Goal: Register for event/course

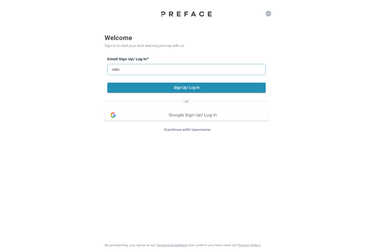
click at [187, 73] on input "email" at bounding box center [186, 69] width 158 height 11
type input "**********"
click at [208, 88] on button "Sign Up/ Log In" at bounding box center [186, 88] width 158 height 10
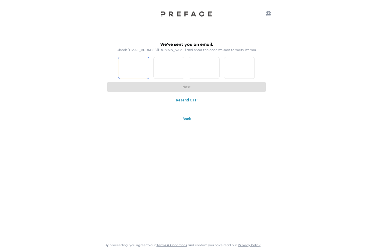
click at [134, 70] on input "Please enter OTP character 1" at bounding box center [133, 68] width 31 height 22
type input "*"
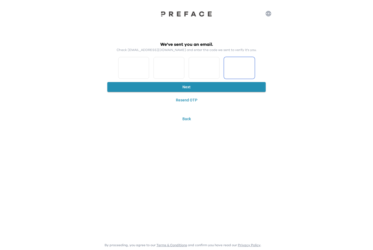
type input "*"
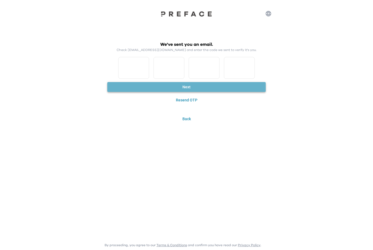
click at [176, 89] on button "Next" at bounding box center [186, 87] width 158 height 10
click at [179, 89] on button "Next" at bounding box center [186, 87] width 158 height 10
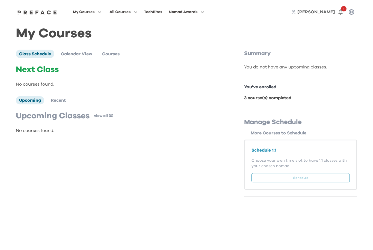
click at [305, 177] on button "Schedule" at bounding box center [301, 177] width 98 height 9
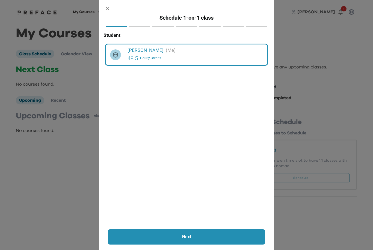
click at [200, 237] on p "Next" at bounding box center [187, 237] width 128 height 7
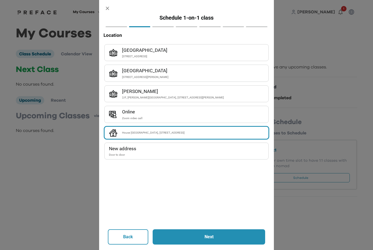
click at [223, 235] on p "Next" at bounding box center [208, 237] width 83 height 7
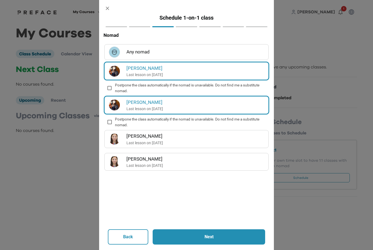
click at [218, 236] on p "Next" at bounding box center [208, 237] width 83 height 7
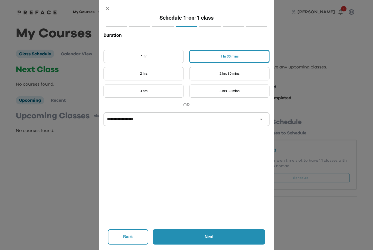
click at [165, 74] on button "2 hrs" at bounding box center [143, 73] width 80 height 13
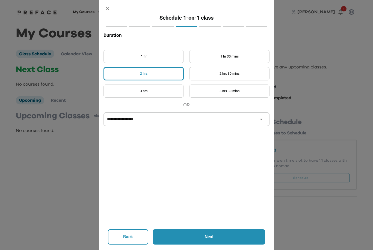
click at [215, 238] on p "Next" at bounding box center [208, 237] width 83 height 7
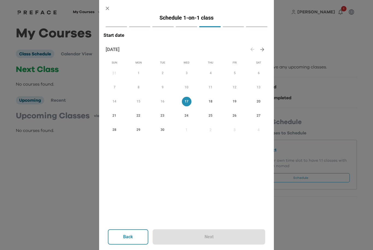
click at [210, 102] on span "18" at bounding box center [211, 102] width 10 height 6
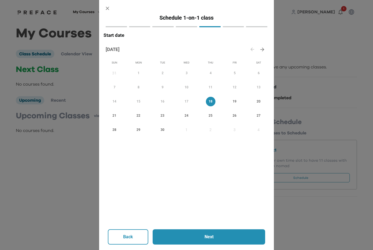
click at [220, 239] on p "Next" at bounding box center [208, 237] width 83 height 7
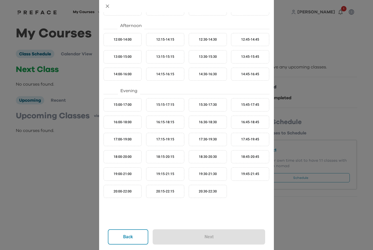
scroll to position [112, 0]
click at [214, 138] on button "17:30-19:30" at bounding box center [208, 139] width 38 height 13
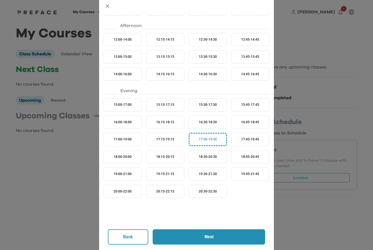
click at [215, 235] on p "Next" at bounding box center [208, 237] width 83 height 7
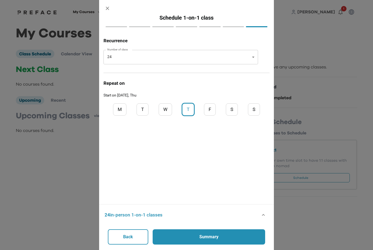
scroll to position [0, 0]
click at [219, 237] on p "Summary" at bounding box center [208, 237] width 83 height 7
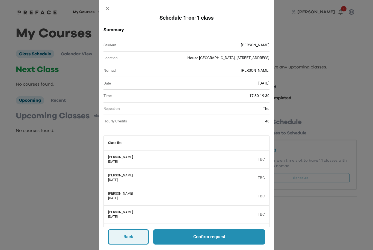
click at [139, 238] on button "Back" at bounding box center [128, 237] width 41 height 15
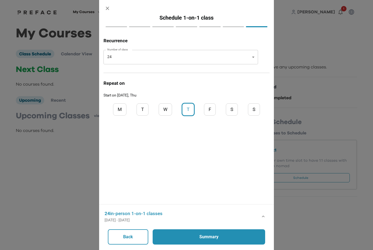
click at [250, 59] on body "My Courses All Courses TechBites Nomad Awards Rohan 1 My Courses Class Schedule…" at bounding box center [186, 101] width 373 height 203
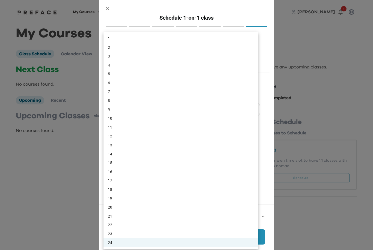
click at [123, 39] on li "1" at bounding box center [180, 38] width 155 height 9
type input "*"
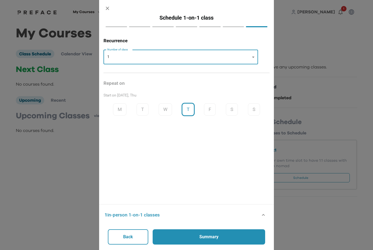
click at [220, 237] on p "Summary" at bounding box center [208, 237] width 83 height 7
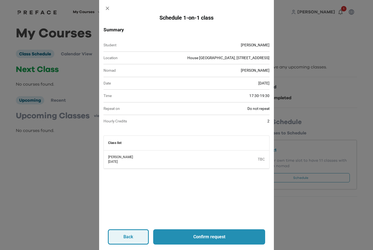
click at [129, 239] on p "Back" at bounding box center [128, 237] width 10 height 7
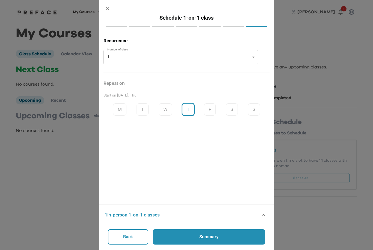
click at [110, 7] on button "button" at bounding box center [107, 8] width 12 height 12
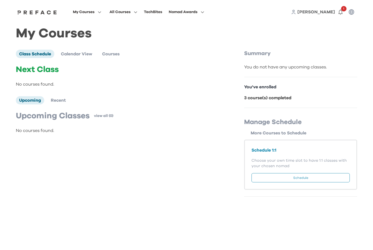
click at [312, 175] on button "Schedule" at bounding box center [301, 177] width 98 height 9
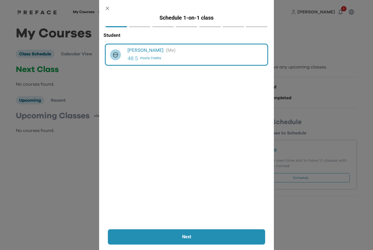
click at [212, 235] on p "Next" at bounding box center [187, 237] width 128 height 7
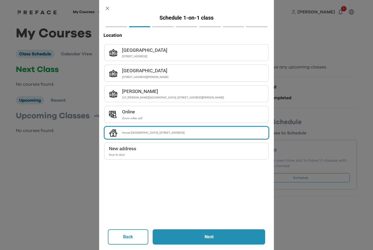
click at [219, 237] on p "Next" at bounding box center [208, 237] width 83 height 7
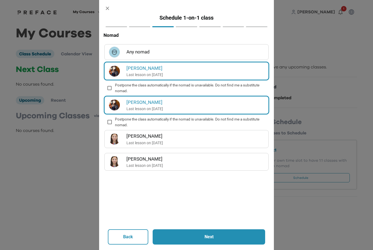
click at [208, 236] on p "Next" at bounding box center [208, 237] width 83 height 7
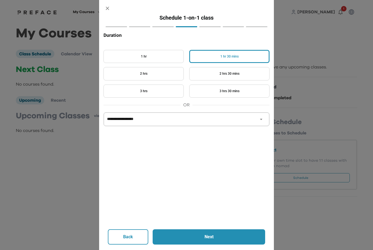
click at [165, 75] on button "2 hrs" at bounding box center [143, 73] width 80 height 13
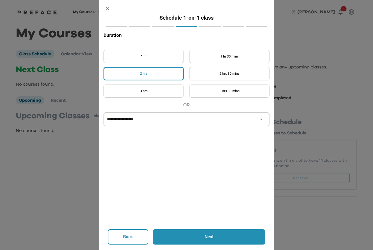
click at [214, 242] on button "Next" at bounding box center [209, 237] width 113 height 15
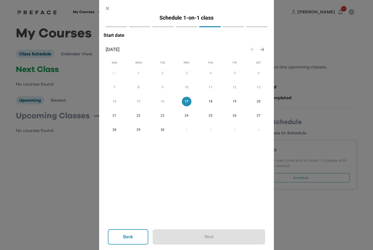
click at [211, 100] on span "18" at bounding box center [211, 102] width 10 height 6
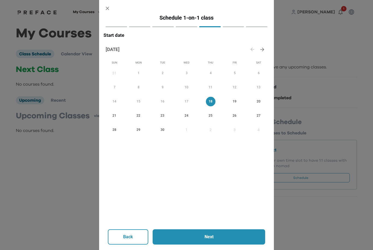
click at [218, 238] on p "Next" at bounding box center [208, 237] width 83 height 7
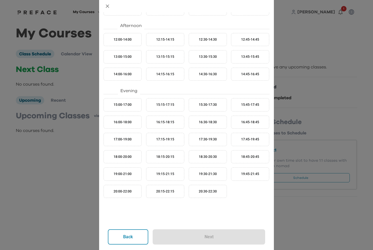
scroll to position [112, 0]
click at [210, 142] on button "17:30-19:30" at bounding box center [208, 139] width 38 height 13
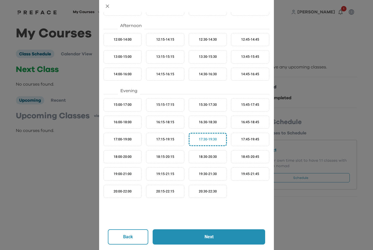
click at [221, 236] on p "Next" at bounding box center [208, 237] width 83 height 7
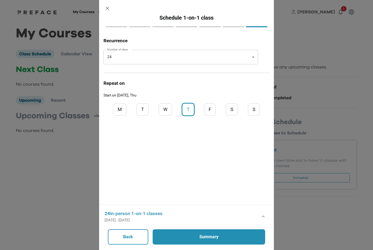
scroll to position [0, 0]
click at [249, 58] on body "My Courses All Courses TechBites Nomad Awards Rohan 1 My Courses Class Schedule…" at bounding box center [186, 101] width 373 height 203
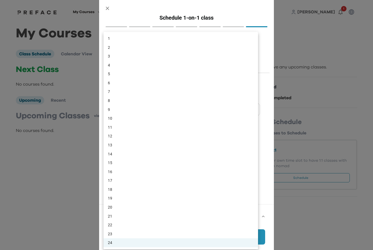
click at [94, 102] on div at bounding box center [186, 125] width 373 height 250
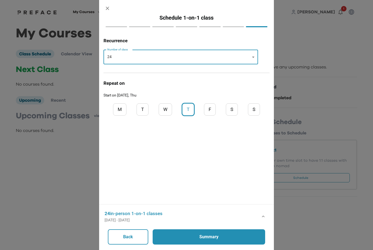
click at [251, 58] on body "My Courses All Courses TechBites Nomad Awards Rohan 1 My Courses Class Schedule…" at bounding box center [186, 101] width 373 height 203
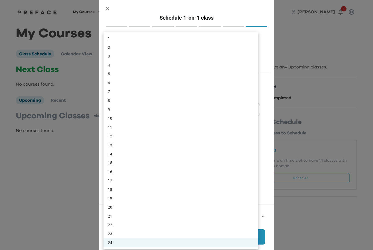
click at [108, 37] on li "1" at bounding box center [180, 38] width 155 height 9
type input "*"
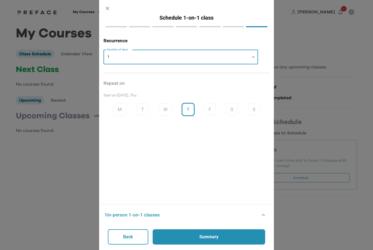
click at [226, 242] on button "Summary" at bounding box center [209, 237] width 113 height 15
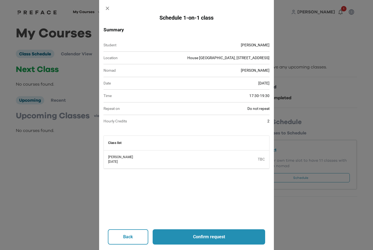
click at [214, 235] on p "Confirm request" at bounding box center [208, 237] width 83 height 7
click at [209, 236] on p "Confirm request" at bounding box center [208, 237] width 83 height 7
click at [203, 238] on p "Confirm request" at bounding box center [208, 237] width 83 height 7
click at [198, 11] on icon "Close" at bounding box center [198, 13] width 5 height 5
click at [133, 236] on p "Back" at bounding box center [128, 237] width 10 height 7
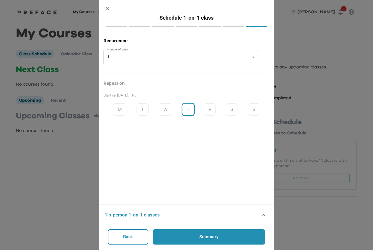
click at [218, 238] on p "Summary" at bounding box center [208, 237] width 83 height 7
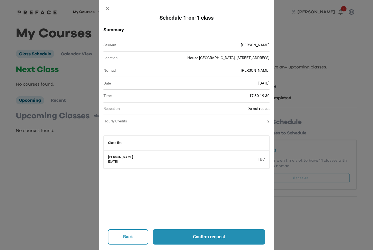
click at [218, 235] on p "Confirm request" at bounding box center [208, 237] width 83 height 7
click at [201, 13] on button "Close" at bounding box center [197, 12] width 7 height 7
click at [109, 6] on icon "button" at bounding box center [108, 8] width 6 height 6
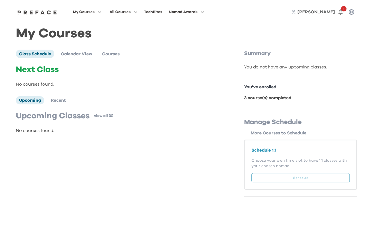
click at [307, 177] on button "Schedule" at bounding box center [301, 177] width 98 height 9
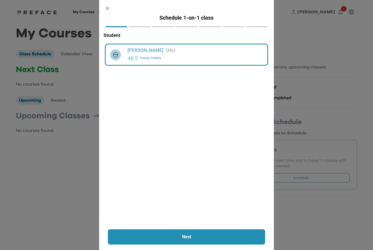
click at [217, 238] on p "Next" at bounding box center [187, 237] width 128 height 7
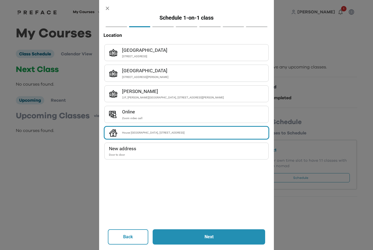
click at [220, 236] on p "Next" at bounding box center [208, 237] width 83 height 7
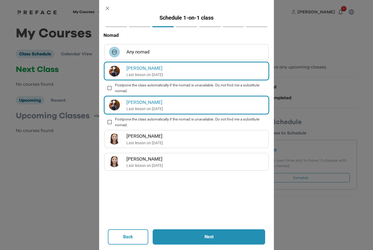
click at [215, 236] on p "Next" at bounding box center [208, 237] width 83 height 7
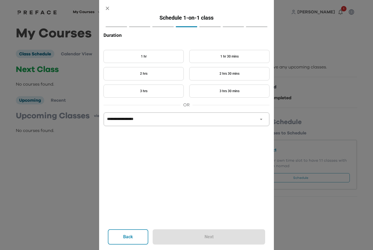
click at [215, 236] on div "Back Next" at bounding box center [186, 237] width 157 height 15
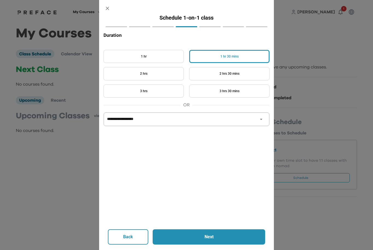
click at [169, 75] on button "2 hrs" at bounding box center [143, 73] width 80 height 13
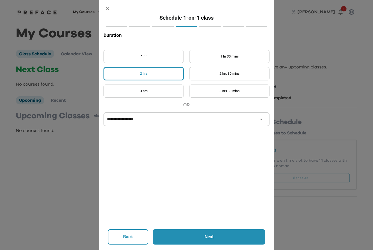
click at [219, 238] on p "Next" at bounding box center [208, 237] width 83 height 7
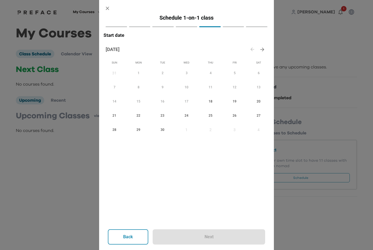
click at [209, 99] on span "18" at bounding box center [211, 102] width 10 height 6
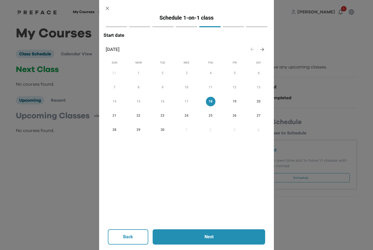
click at [221, 245] on button "Next" at bounding box center [209, 237] width 113 height 15
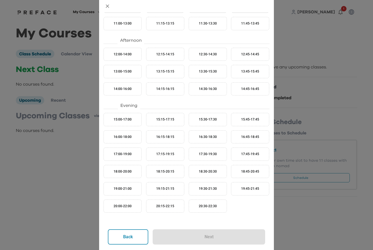
scroll to position [98, 0]
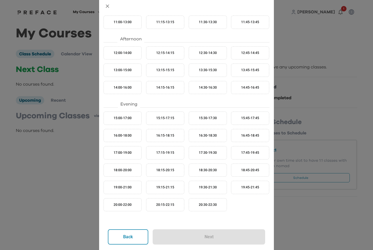
click at [210, 152] on button "17:30-19:30" at bounding box center [208, 152] width 38 height 13
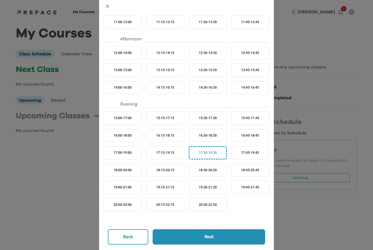
click at [221, 239] on p "Next" at bounding box center [208, 237] width 83 height 7
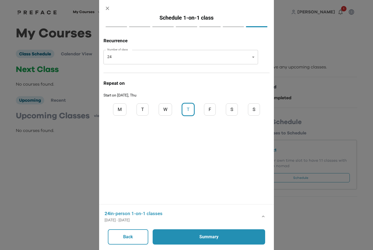
scroll to position [0, 0]
click at [253, 58] on body "My Courses All Courses TechBites Nomad Awards Rohan 1 My Courses Class Schedule…" at bounding box center [186, 101] width 373 height 203
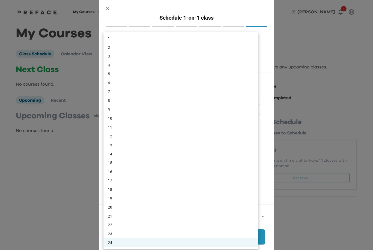
click at [120, 34] on li "1" at bounding box center [180, 38] width 155 height 9
type input "*"
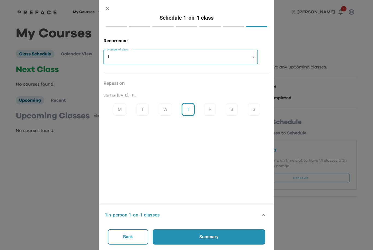
click at [207, 234] on p "Summary" at bounding box center [208, 237] width 83 height 7
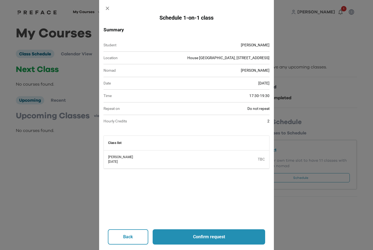
click at [214, 239] on p "Confirm request" at bounding box center [208, 237] width 83 height 7
click at [105, 8] on icon "button" at bounding box center [108, 8] width 6 height 6
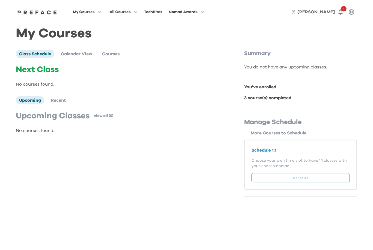
click at [297, 176] on button "Schedule" at bounding box center [301, 177] width 98 height 9
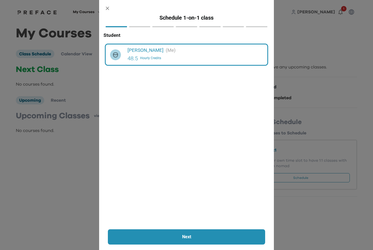
click at [221, 231] on button "Next" at bounding box center [186, 237] width 157 height 15
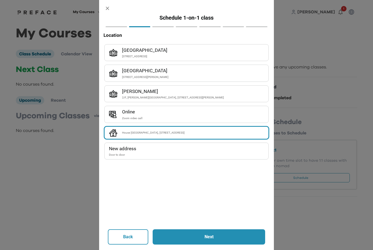
click at [218, 131] on div "House [GEOGRAPHIC_DATA], [STREET_ADDRESS]" at bounding box center [193, 133] width 142 height 5
click at [219, 241] on button "Next" at bounding box center [209, 237] width 113 height 15
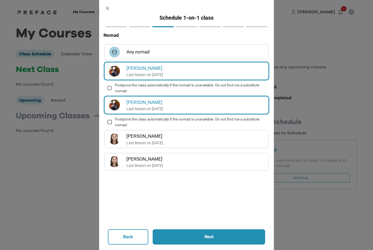
click at [223, 230] on button "Next" at bounding box center [209, 237] width 113 height 15
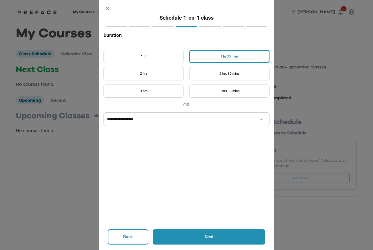
click at [161, 70] on button "2 hrs" at bounding box center [143, 73] width 80 height 13
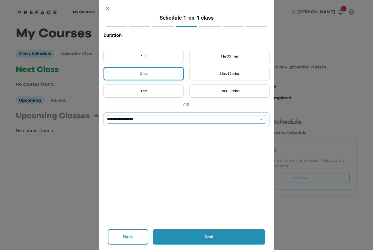
click at [264, 120] on select "**********" at bounding box center [186, 120] width 159 height 8
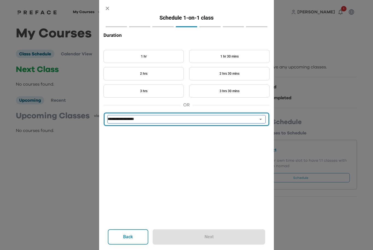
select select "***"
select select "button"
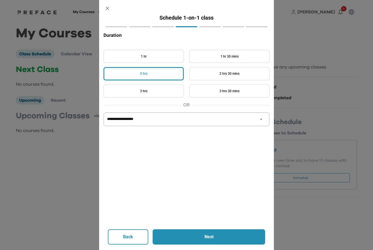
click at [220, 237] on p "Next" at bounding box center [208, 237] width 83 height 7
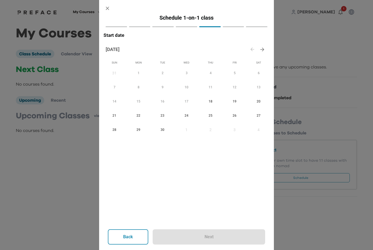
click at [211, 100] on span "18" at bounding box center [211, 102] width 10 height 6
click at [211, 99] on span "18" at bounding box center [211, 102] width 10 height 6
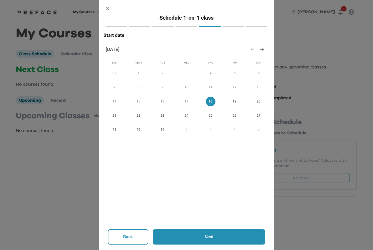
click at [217, 240] on p "Next" at bounding box center [208, 237] width 83 height 7
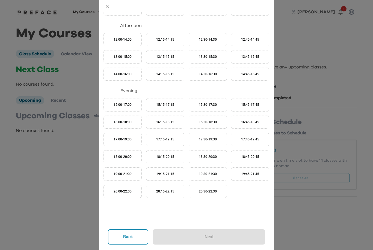
scroll to position [112, 0]
click at [219, 138] on button "17:30-19:30" at bounding box center [208, 139] width 38 height 13
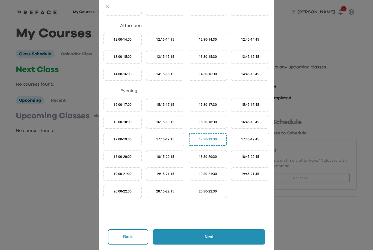
click at [211, 237] on p "Next" at bounding box center [208, 237] width 83 height 7
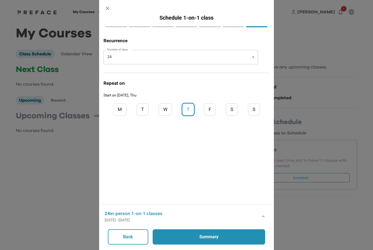
click at [209, 236] on p "Summary" at bounding box center [208, 237] width 83 height 7
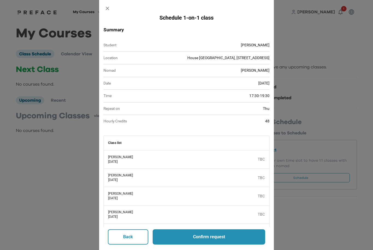
click at [105, 9] on icon "button" at bounding box center [108, 8] width 6 height 6
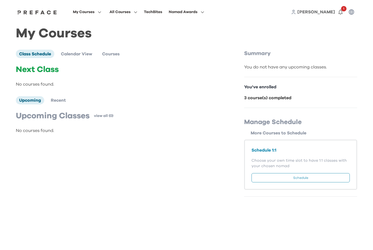
click at [309, 176] on button "Schedule" at bounding box center [301, 177] width 98 height 9
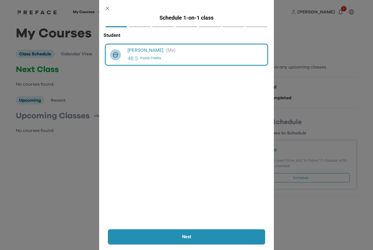
click at [200, 242] on button "Next" at bounding box center [186, 237] width 157 height 15
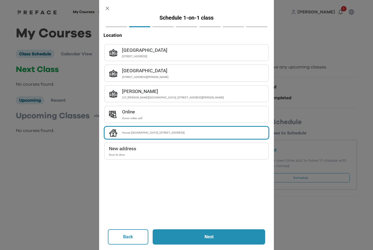
click at [218, 236] on p "Next" at bounding box center [208, 237] width 83 height 7
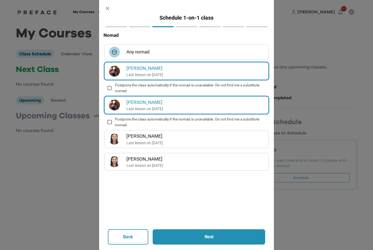
click at [209, 237] on p "Next" at bounding box center [208, 237] width 83 height 7
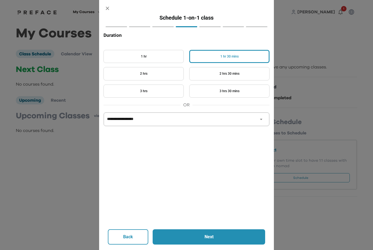
click at [171, 75] on button "2 hrs" at bounding box center [143, 73] width 80 height 13
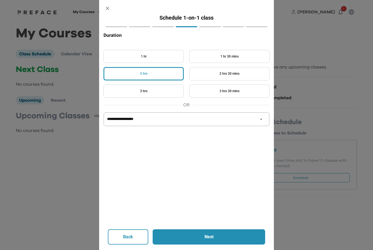
click at [213, 238] on p "Next" at bounding box center [208, 237] width 83 height 7
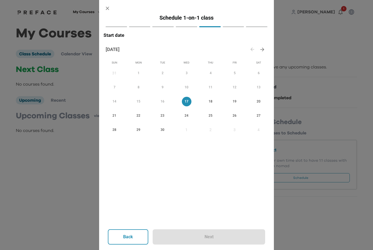
click at [210, 101] on span "18" at bounding box center [211, 102] width 10 height 6
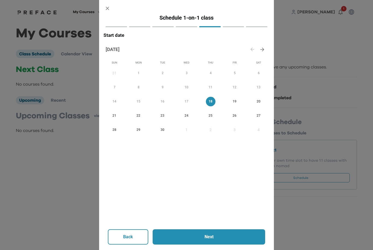
click at [211, 234] on button "Next" at bounding box center [209, 237] width 113 height 15
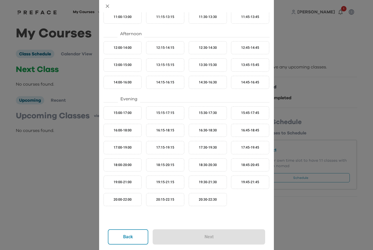
scroll to position [106, 0]
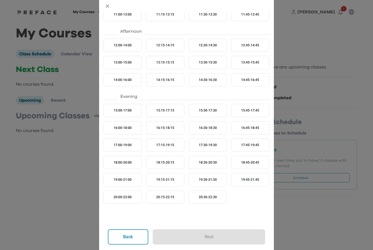
click at [219, 143] on button "17:30-19:30" at bounding box center [208, 145] width 38 height 13
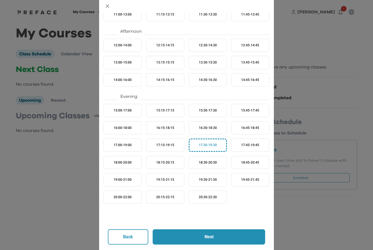
click at [217, 240] on p "Next" at bounding box center [208, 237] width 83 height 7
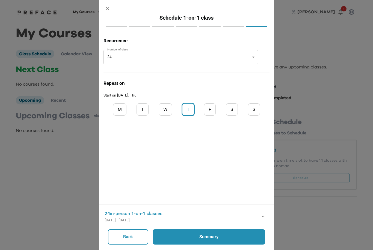
scroll to position [0, 0]
click at [253, 55] on body "My Courses All Courses TechBites Nomad Awards Rohan 1 My Courses Class Schedule…" at bounding box center [186, 101] width 373 height 203
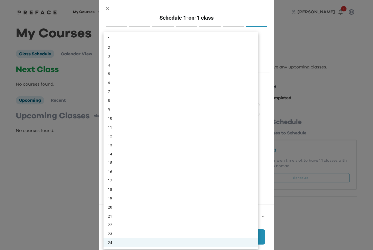
click at [132, 39] on li "1" at bounding box center [180, 38] width 155 height 9
type input "*"
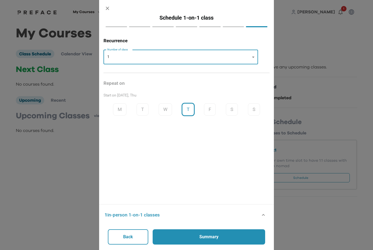
click at [215, 239] on p "Summary" at bounding box center [208, 237] width 83 height 7
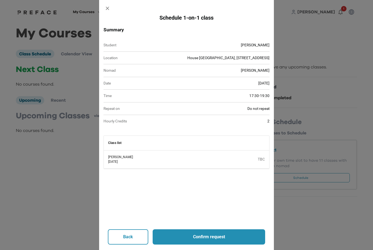
click at [211, 237] on p "Confirm request" at bounding box center [208, 237] width 83 height 7
click at [199, 12] on icon "Close" at bounding box center [198, 13] width 3 height 3
click at [215, 239] on p "Confirm request" at bounding box center [208, 237] width 83 height 7
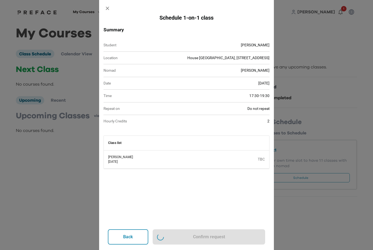
click at [215, 237] on div "Back Confirm request" at bounding box center [186, 237] width 157 height 15
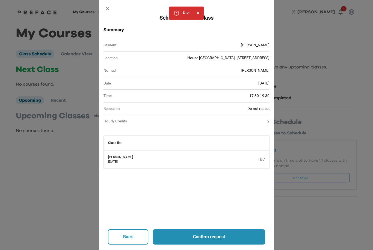
click at [217, 236] on p "Confirm request" at bounding box center [208, 237] width 83 height 7
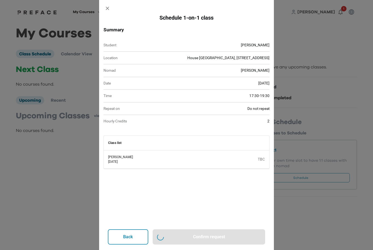
click at [217, 236] on div "Back Confirm request" at bounding box center [186, 237] width 157 height 15
click at [217, 235] on p "Confirm request" at bounding box center [208, 237] width 83 height 7
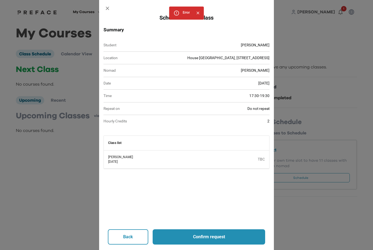
click at [109, 8] on icon "button" at bounding box center [108, 8] width 6 height 6
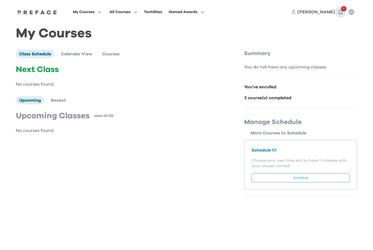
click at [342, 9] on span "1" at bounding box center [343, 8] width 5 height 5
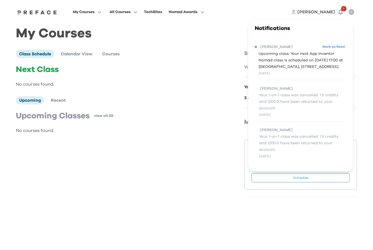
click at [338, 42] on div "[PERSON_NAME] as Read Upcoming class: Your next App Inventor Nomad class is sch…" at bounding box center [301, 60] width 92 height 40
click at [338, 43] on button "Mark as Read" at bounding box center [334, 46] width 26 height 7
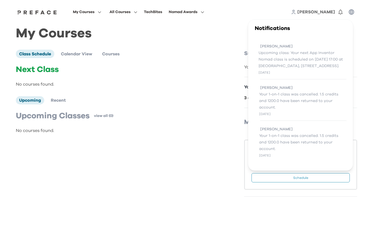
click at [320, 176] on button "Schedule" at bounding box center [301, 177] width 98 height 9
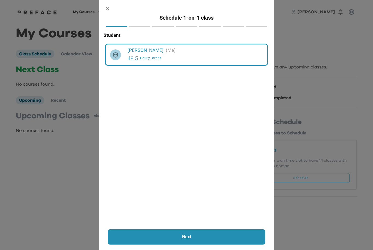
click at [209, 235] on p "Next" at bounding box center [187, 237] width 128 height 7
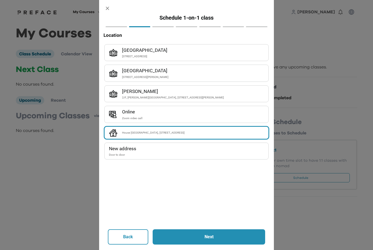
click at [215, 242] on button "Next" at bounding box center [209, 237] width 113 height 15
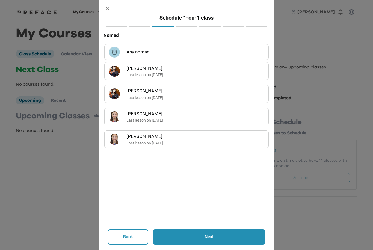
click at [211, 235] on p "Next" at bounding box center [208, 237] width 83 height 7
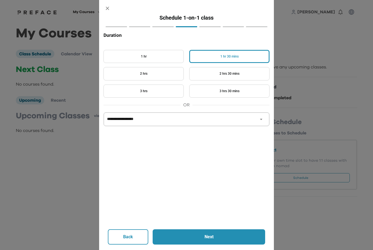
click at [221, 242] on button "Next" at bounding box center [209, 237] width 113 height 15
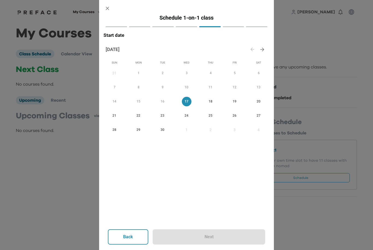
click at [212, 102] on span "18" at bounding box center [211, 102] width 10 height 6
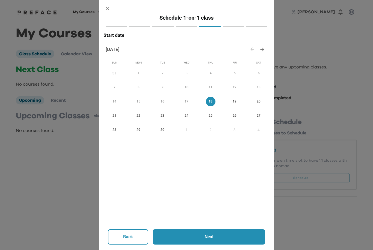
click at [217, 238] on p "Next" at bounding box center [208, 237] width 83 height 7
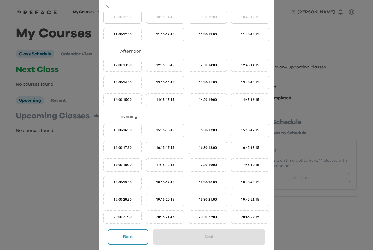
scroll to position [86, 0]
click at [209, 168] on button "17:30-19:00" at bounding box center [208, 164] width 38 height 13
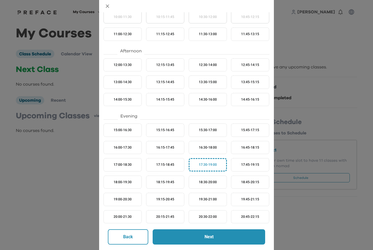
click at [218, 242] on button "Next" at bounding box center [209, 237] width 113 height 15
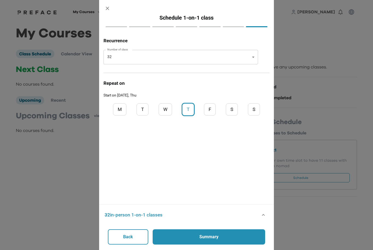
scroll to position [0, 0]
click at [251, 59] on body "My Courses All Courses TechBites Nomad Awards Rohan 0 My Courses Class Schedule…" at bounding box center [186, 101] width 373 height 203
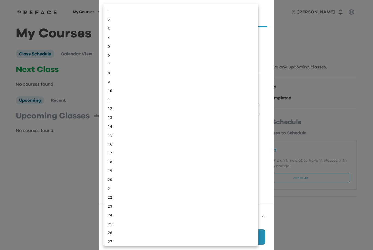
click at [112, 11] on li "1" at bounding box center [180, 11] width 155 height 9
type input "*"
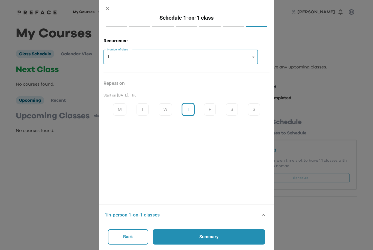
click at [217, 238] on p "Summary" at bounding box center [208, 237] width 83 height 7
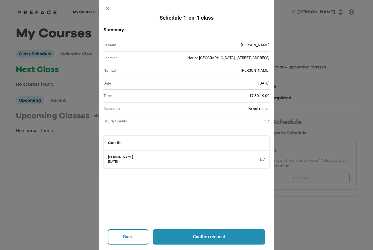
click at [212, 236] on p "Confirm request" at bounding box center [208, 237] width 83 height 7
click at [107, 7] on icon "button" at bounding box center [108, 8] width 6 height 6
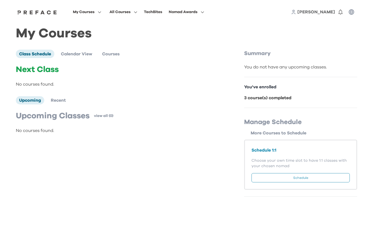
click at [307, 179] on button "Schedule" at bounding box center [301, 177] width 98 height 9
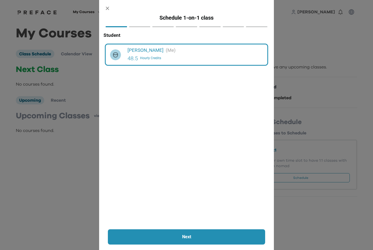
click at [105, 7] on icon "button" at bounding box center [108, 8] width 6 height 6
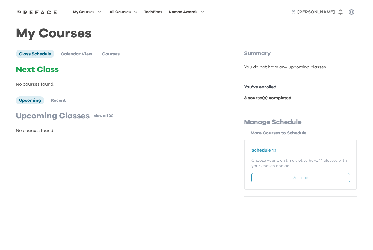
click at [327, 178] on button "Schedule" at bounding box center [301, 177] width 98 height 9
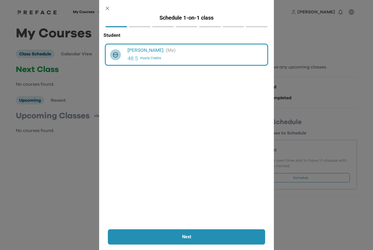
click at [105, 8] on icon "button" at bounding box center [108, 8] width 6 height 6
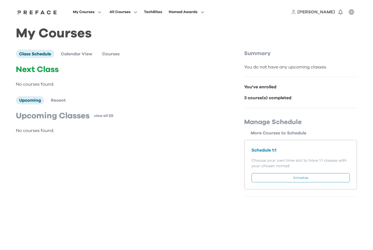
click at [305, 179] on button "Schedule" at bounding box center [301, 177] width 98 height 9
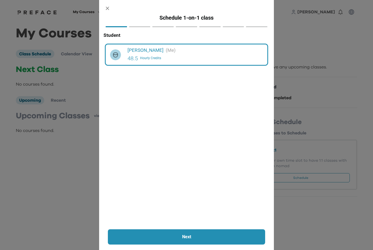
click at [196, 236] on p "Next" at bounding box center [187, 237] width 128 height 7
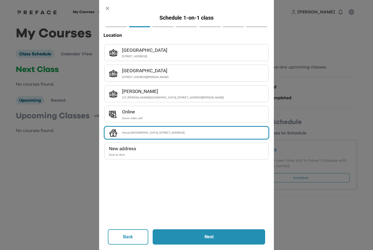
click at [217, 238] on p "Next" at bounding box center [208, 237] width 83 height 7
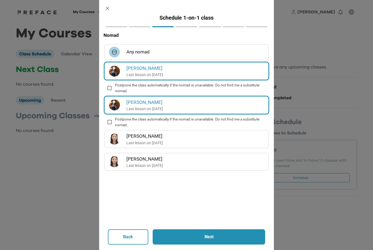
click at [109, 4] on button "button" at bounding box center [107, 8] width 12 height 12
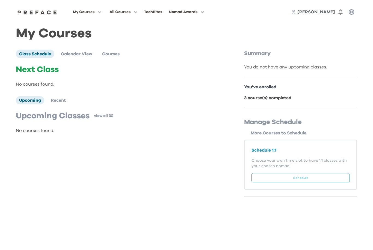
click at [326, 177] on button "Schedule" at bounding box center [301, 177] width 98 height 9
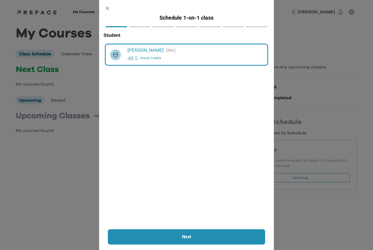
click at [206, 236] on p "Next" at bounding box center [187, 237] width 128 height 7
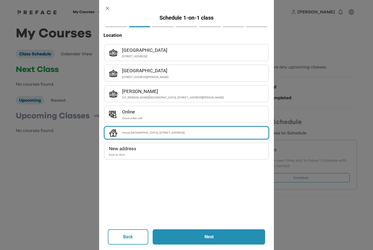
click at [222, 238] on p "Next" at bounding box center [208, 237] width 83 height 7
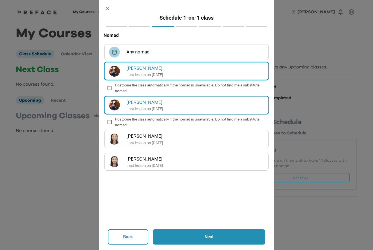
click at [197, 49] on h6 "Any nomad" at bounding box center [195, 51] width 138 height 7
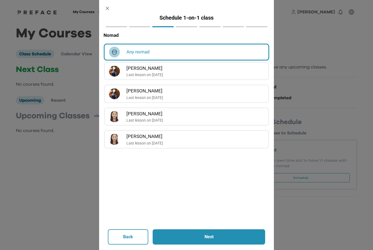
click at [221, 238] on p "Next" at bounding box center [208, 237] width 83 height 7
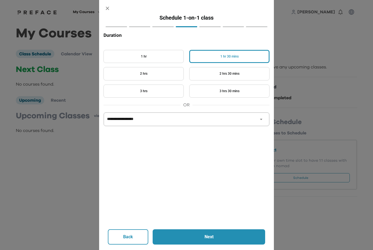
click at [164, 74] on button "2 hrs" at bounding box center [143, 73] width 80 height 13
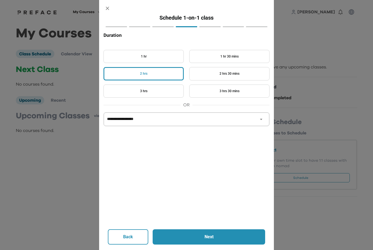
click at [224, 239] on p "Next" at bounding box center [208, 237] width 83 height 7
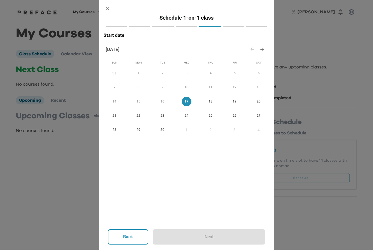
click at [209, 99] on span "18" at bounding box center [211, 102] width 10 height 6
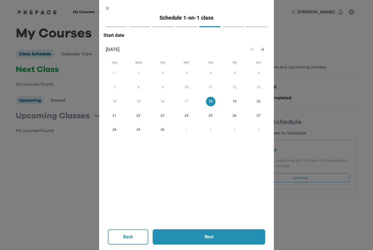
click at [223, 239] on p "Next" at bounding box center [208, 237] width 83 height 7
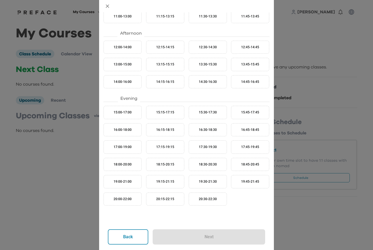
scroll to position [105, 0]
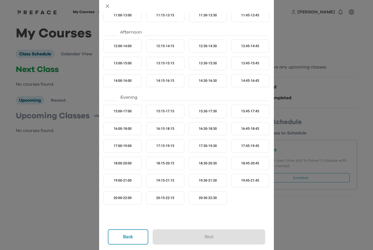
click at [216, 147] on button "17:30-19:30" at bounding box center [208, 146] width 38 height 13
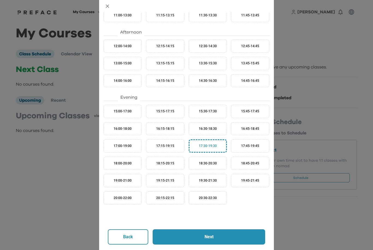
click at [220, 239] on p "Next" at bounding box center [208, 237] width 83 height 7
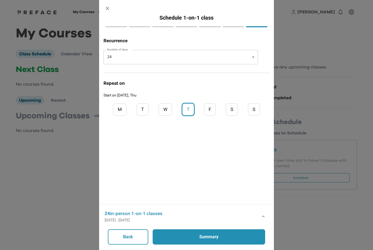
click at [222, 58] on body "My Courses All Courses TechBites Nomad Awards Rohan 0 My Courses Class Schedule…" at bounding box center [186, 101] width 373 height 203
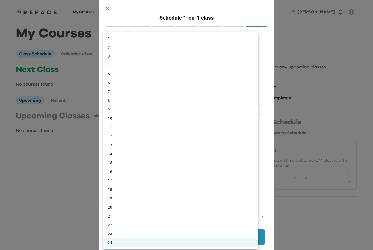
click at [116, 38] on li "1" at bounding box center [180, 38] width 155 height 9
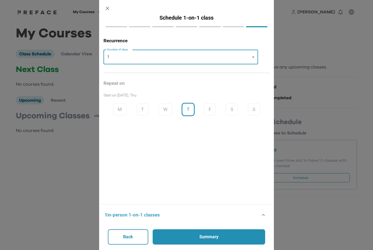
type input "*"
click at [224, 237] on p "Summary" at bounding box center [208, 237] width 83 height 7
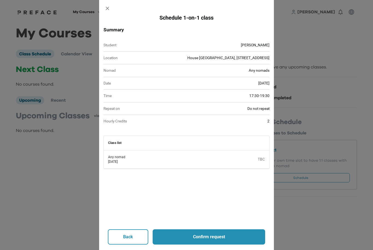
click at [224, 238] on p "Confirm request" at bounding box center [208, 237] width 83 height 7
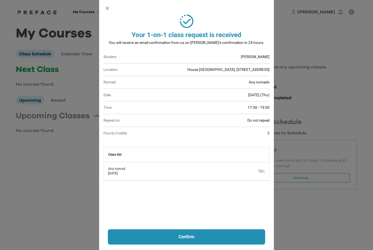
click at [316, 225] on div at bounding box center [186, 125] width 373 height 250
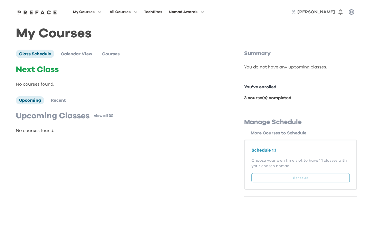
click at [316, 177] on button "Schedule" at bounding box center [301, 177] width 98 height 9
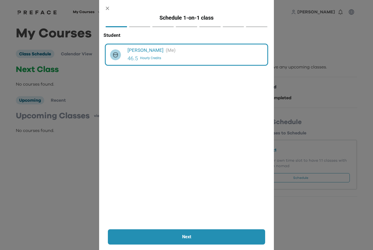
click at [200, 233] on button "Next" at bounding box center [186, 237] width 157 height 15
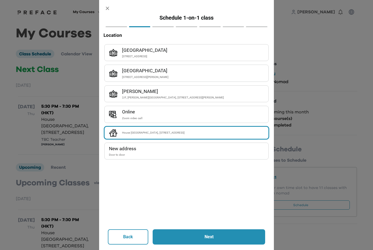
click at [213, 243] on button "Next" at bounding box center [209, 237] width 113 height 15
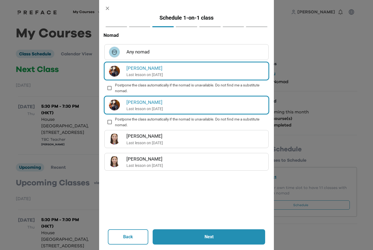
click at [226, 240] on p "Next" at bounding box center [208, 237] width 83 height 7
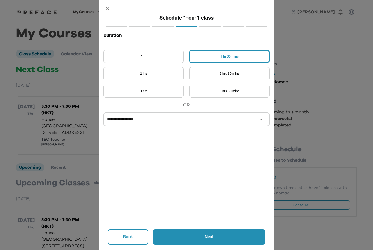
click at [170, 76] on button "2 hrs" at bounding box center [143, 73] width 80 height 13
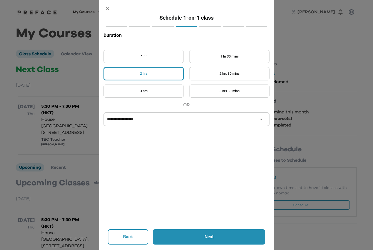
click at [225, 237] on p "Next" at bounding box center [208, 237] width 83 height 7
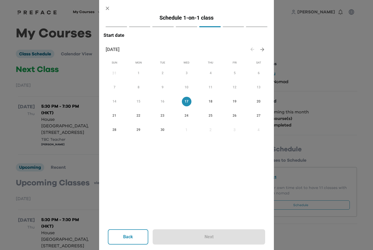
click at [259, 101] on span "20" at bounding box center [259, 102] width 10 height 6
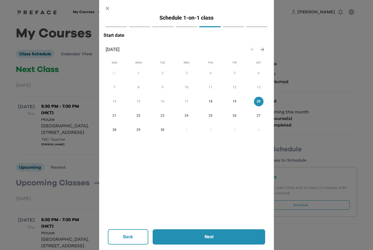
click at [218, 235] on p "Next" at bounding box center [208, 237] width 83 height 7
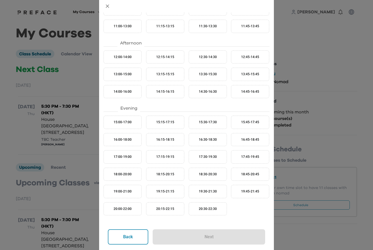
scroll to position [94, 0]
click at [215, 156] on button "17:30-19:30" at bounding box center [208, 156] width 38 height 13
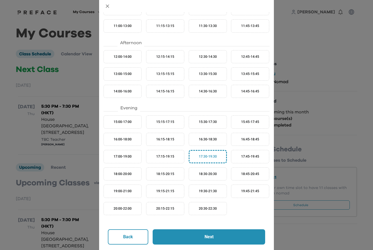
click at [224, 238] on p "Next" at bounding box center [208, 237] width 83 height 7
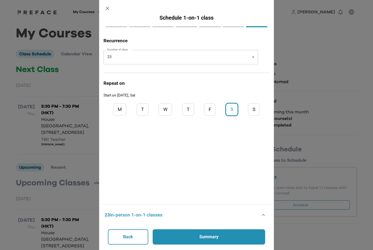
scroll to position [0, 0]
click at [224, 237] on p "Summary" at bounding box center [208, 237] width 83 height 7
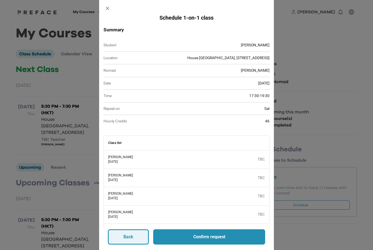
click at [131, 238] on p "Back" at bounding box center [128, 237] width 10 height 7
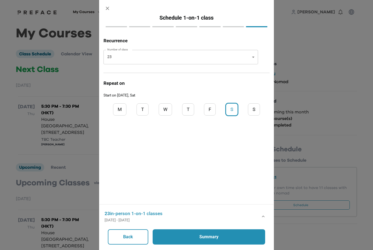
click at [197, 58] on body "My Courses All Courses TechBites Nomad Awards Rohan 0 My Courses Class Schedule…" at bounding box center [186, 140] width 373 height 280
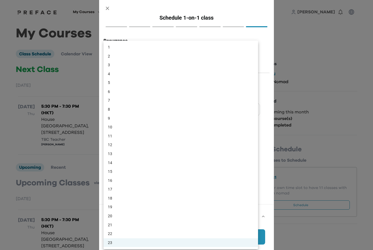
click at [116, 47] on li "1" at bounding box center [180, 47] width 155 height 9
type input "*"
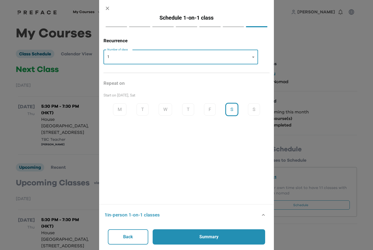
click at [231, 235] on p "Summary" at bounding box center [208, 237] width 83 height 7
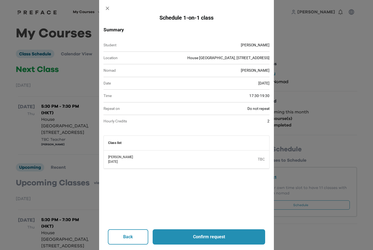
click at [226, 238] on p "Confirm request" at bounding box center [208, 237] width 83 height 7
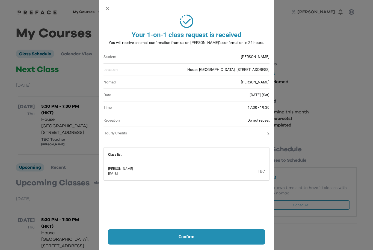
click at [187, 236] on p "Confirm" at bounding box center [187, 237] width 128 height 7
